Goal: Transaction & Acquisition: Purchase product/service

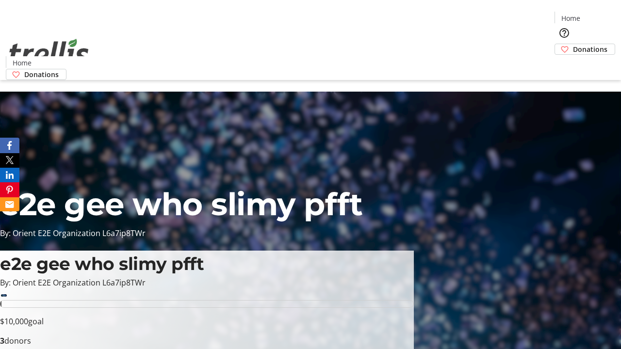
click at [573, 44] on span "Donations" at bounding box center [590, 49] width 34 height 10
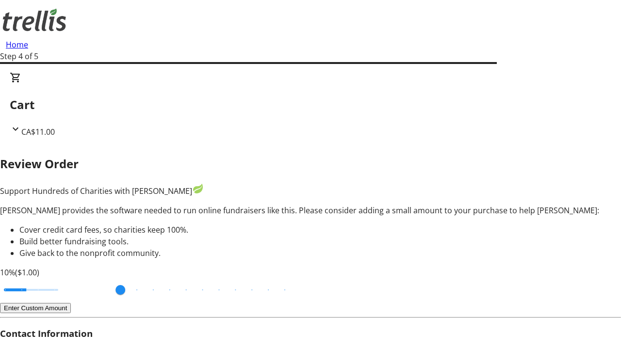
click at [71, 303] on button "Enter Custom Amount" at bounding box center [35, 308] width 71 height 10
